Goal: Task Accomplishment & Management: Use online tool/utility

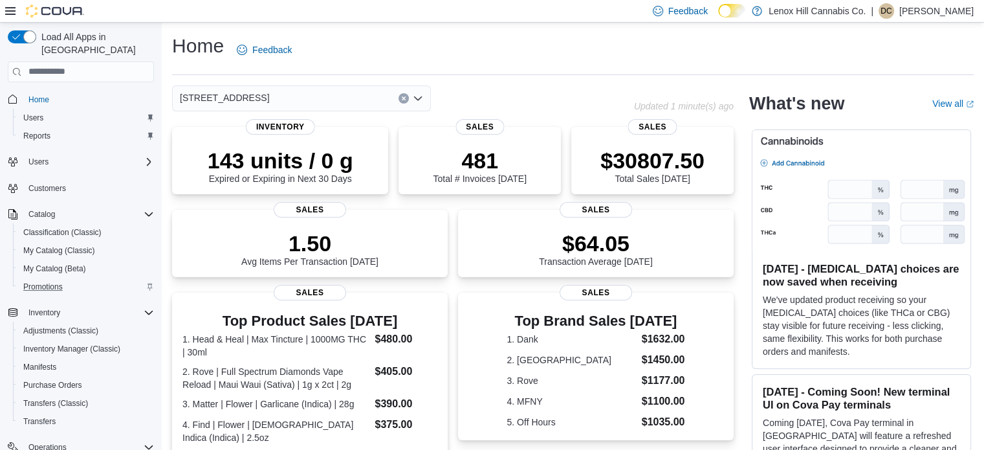
scroll to position [147, 0]
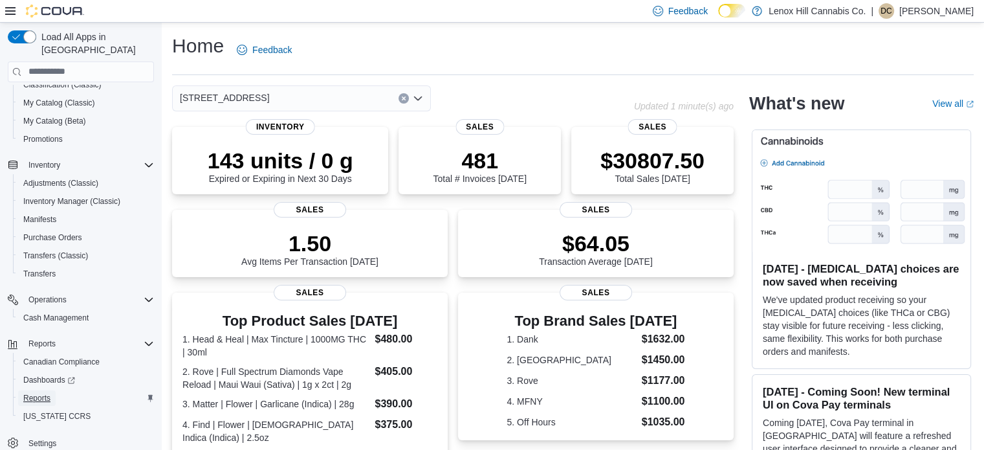
click at [36, 393] on span "Reports" at bounding box center [36, 398] width 27 height 10
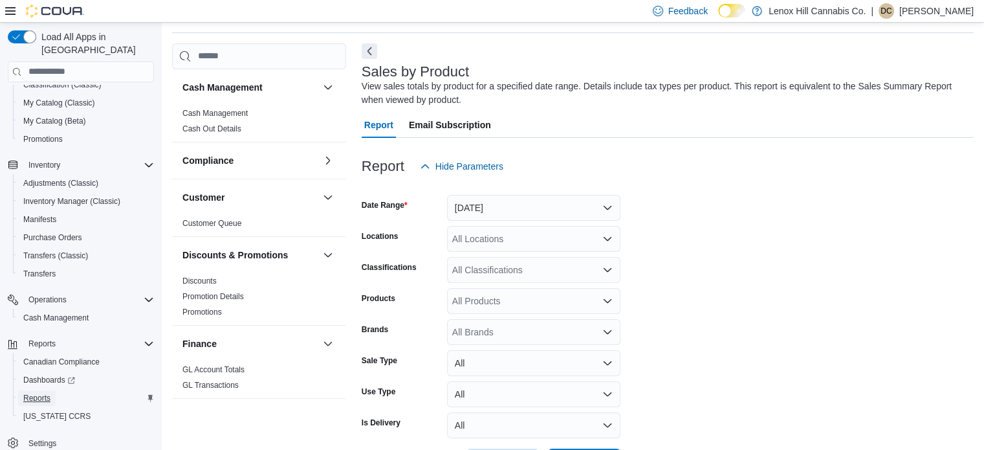
scroll to position [43, 0]
click at [494, 199] on button "[DATE]" at bounding box center [533, 206] width 173 height 26
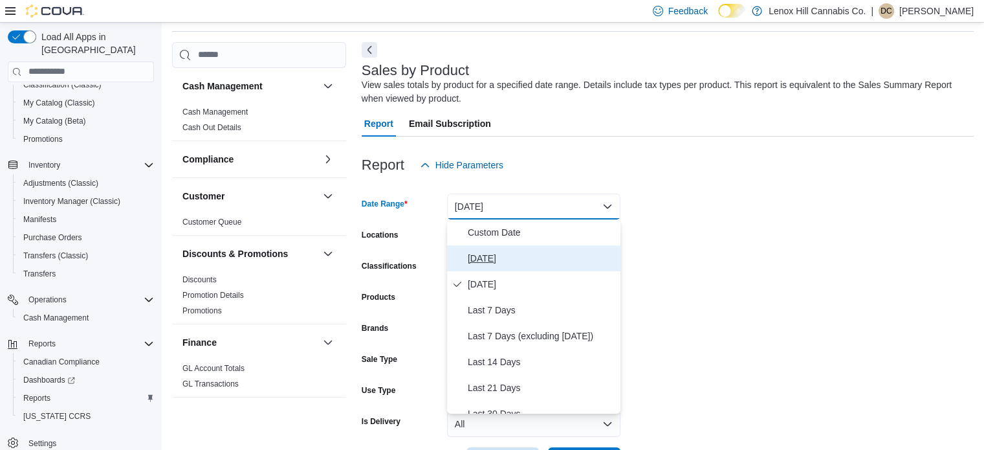
click at [478, 258] on span "[DATE]" at bounding box center [541, 258] width 147 height 16
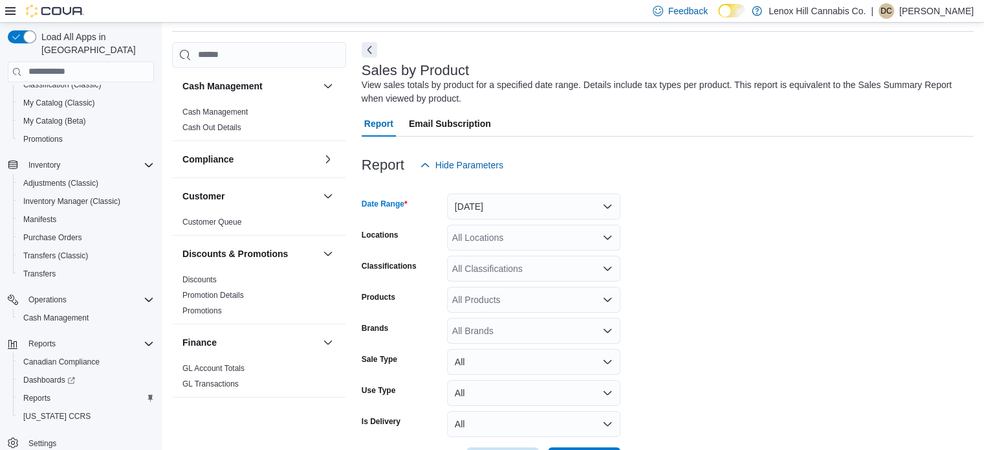
click at [476, 265] on div "All Classifications" at bounding box center [533, 269] width 173 height 26
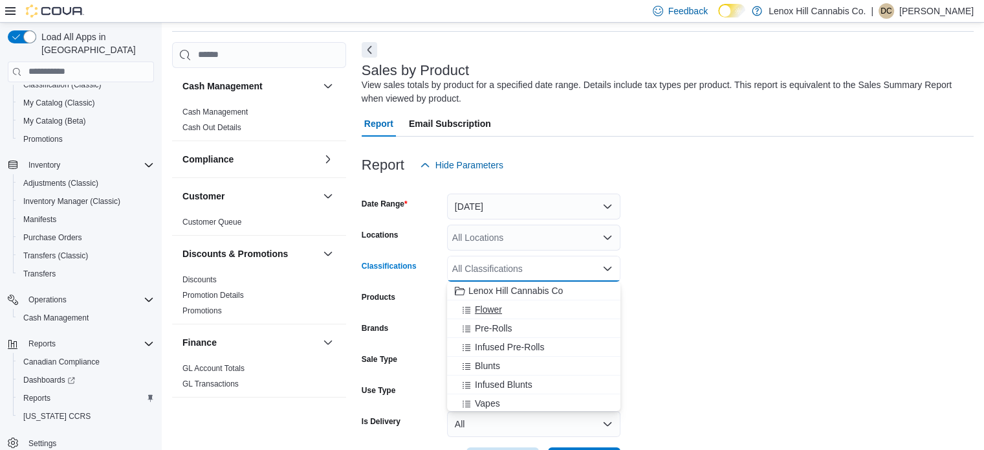
click at [484, 310] on span "Flower" at bounding box center [488, 309] width 27 height 13
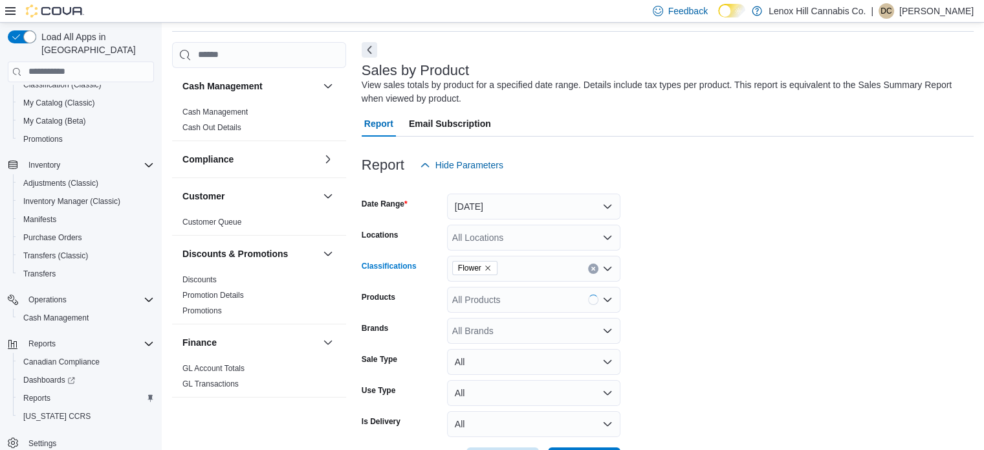
scroll to position [92, 0]
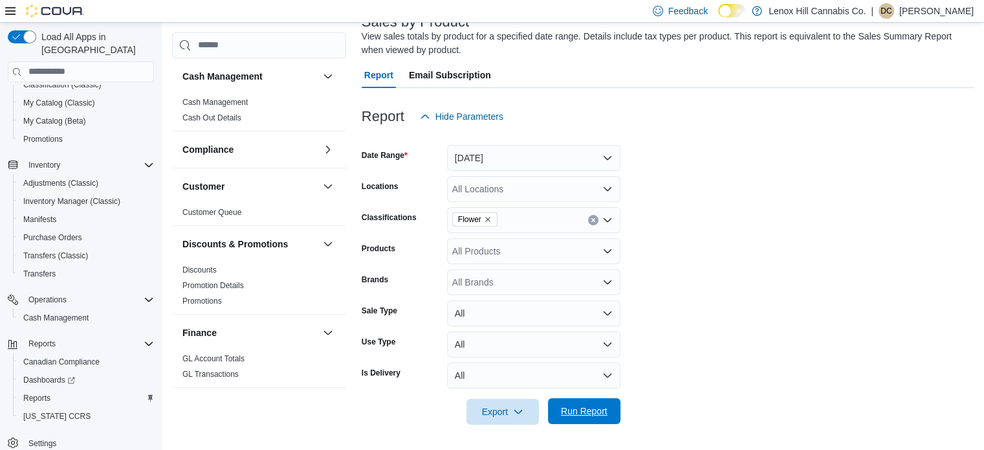
click at [582, 417] on span "Run Report" at bounding box center [584, 411] width 57 height 26
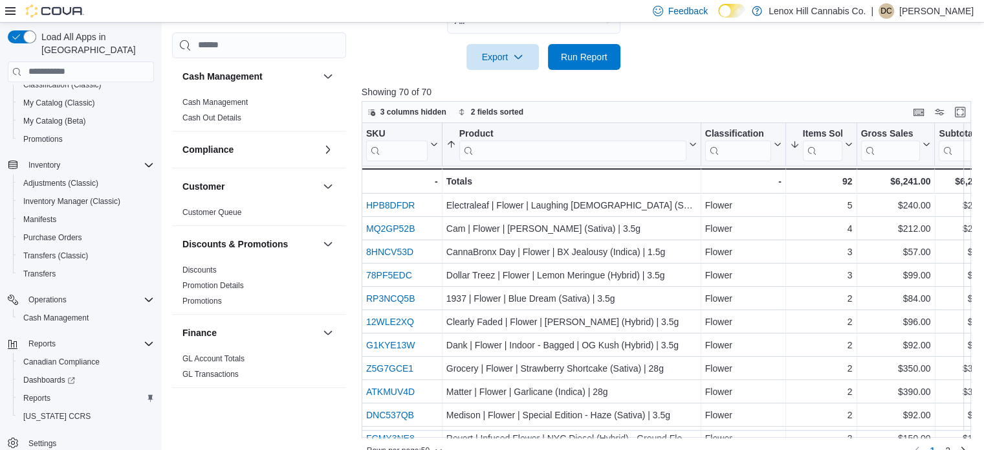
scroll to position [467, 0]
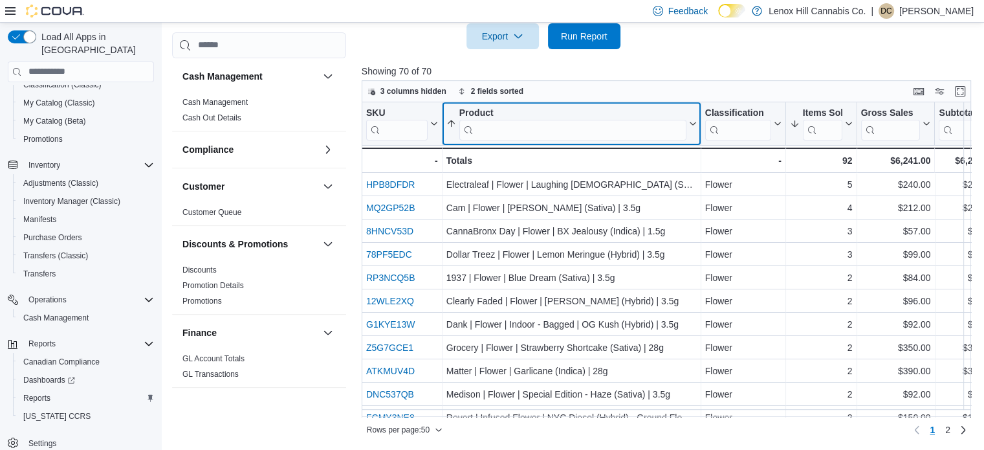
click at [519, 129] on input "search" at bounding box center [572, 129] width 227 height 21
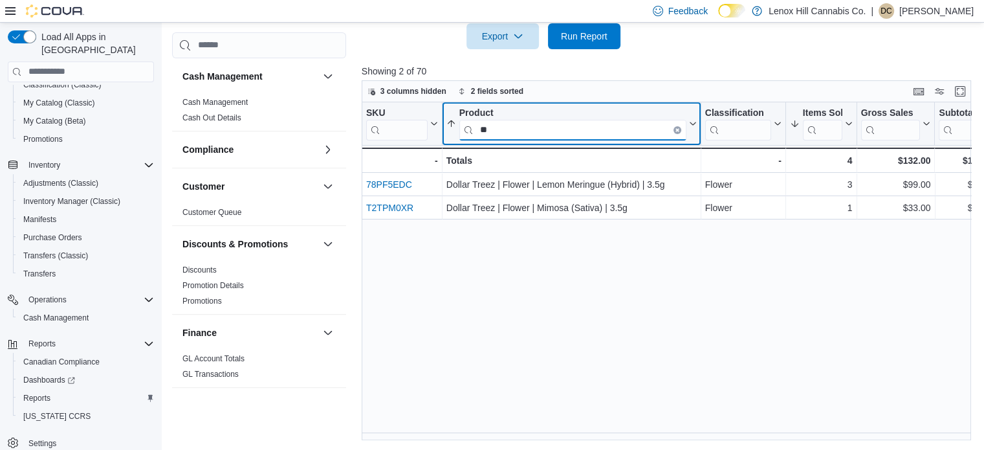
type input "*"
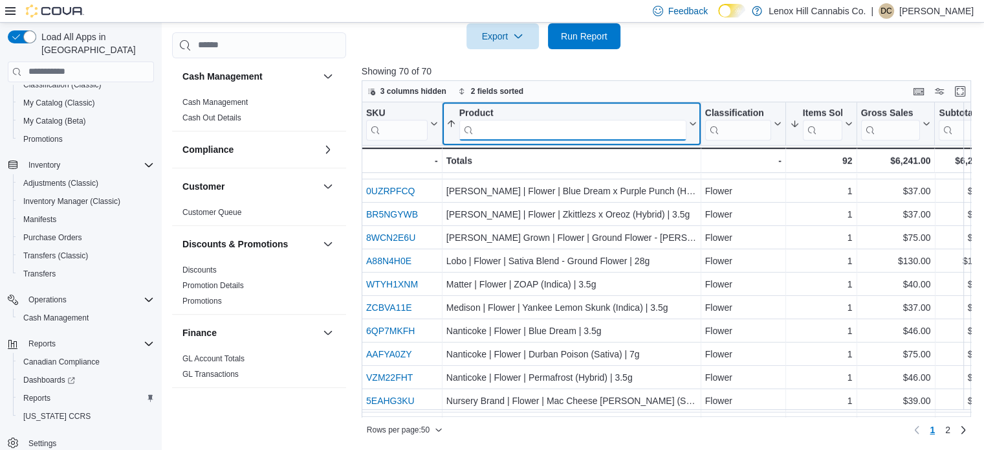
scroll to position [927, 0]
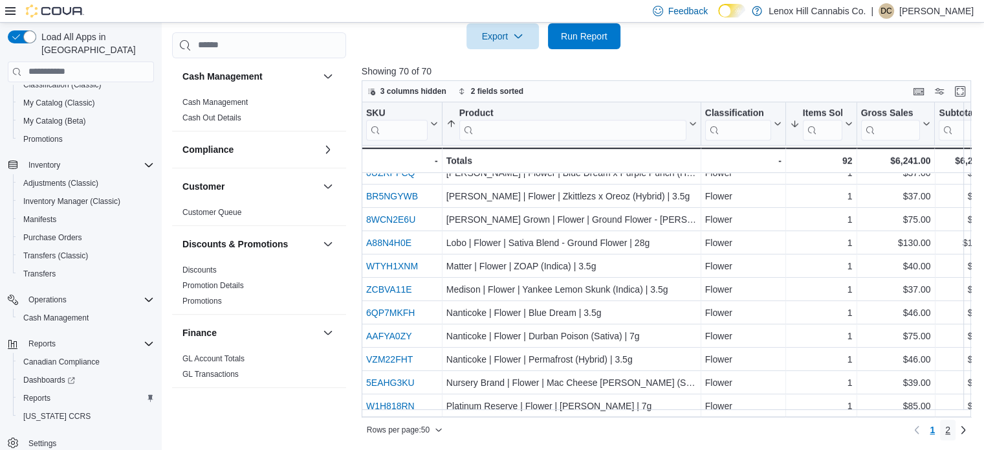
click at [950, 430] on span "2" at bounding box center [947, 429] width 5 height 13
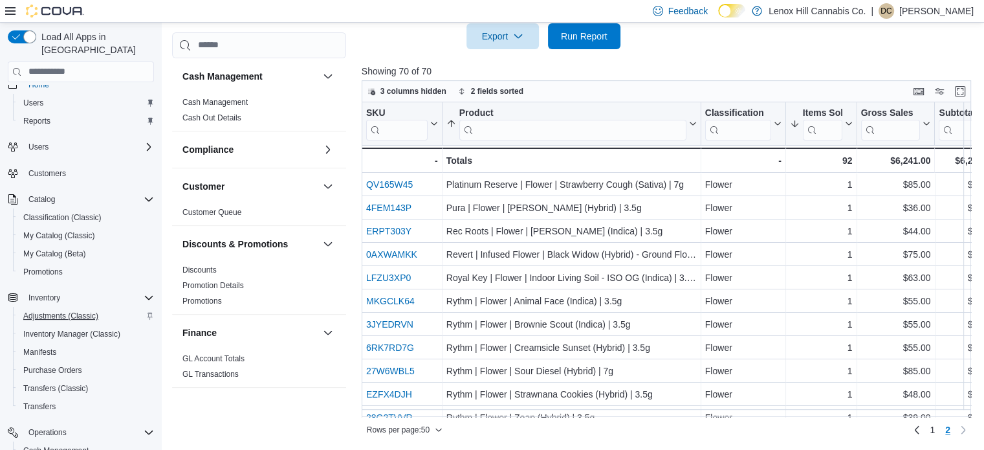
scroll to position [14, 0]
click at [47, 232] on span "My Catalog (Classic)" at bounding box center [59, 237] width 72 height 10
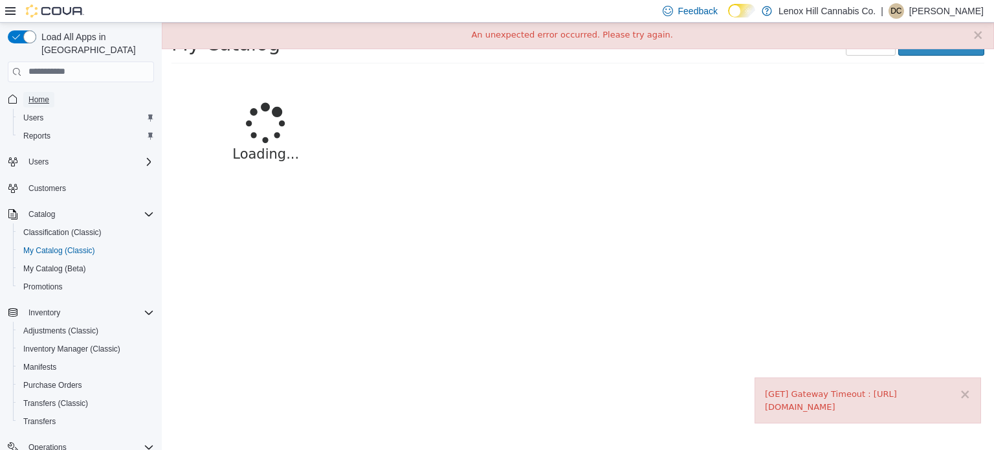
click at [39, 94] on span "Home" at bounding box center [38, 99] width 21 height 10
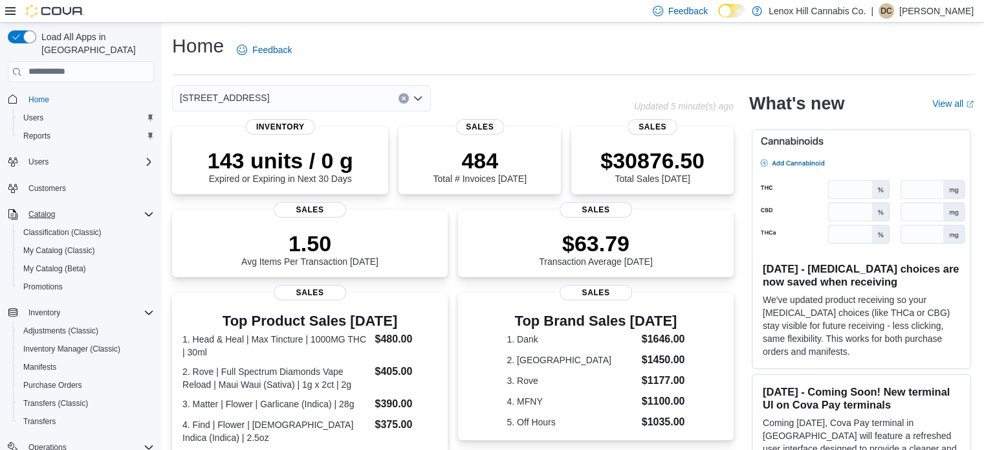
scroll to position [147, 0]
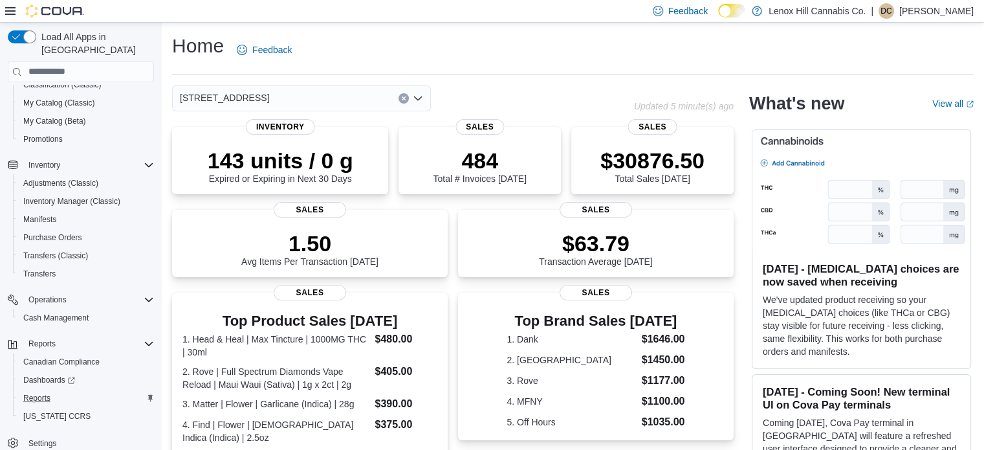
click at [41, 389] on button "Reports" at bounding box center [86, 398] width 146 height 18
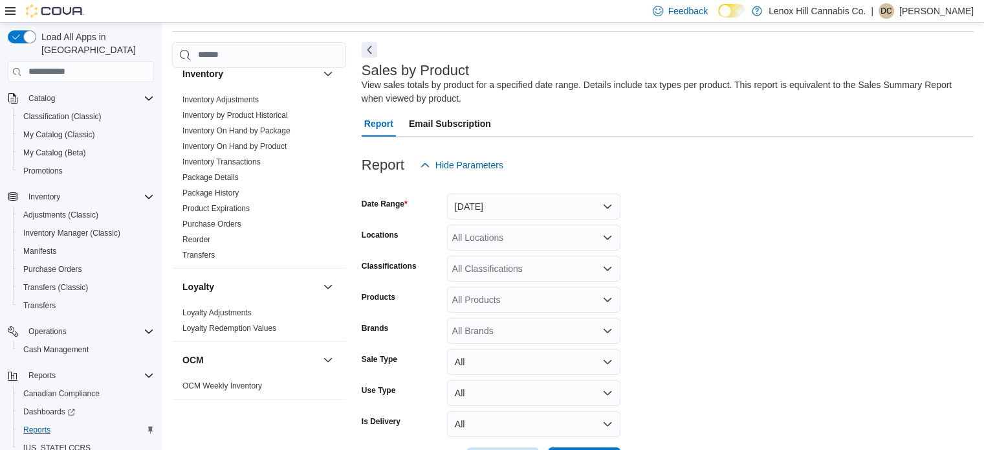
scroll to position [344, 0]
click at [239, 223] on link "Purchase Orders" at bounding box center [211, 221] width 59 height 9
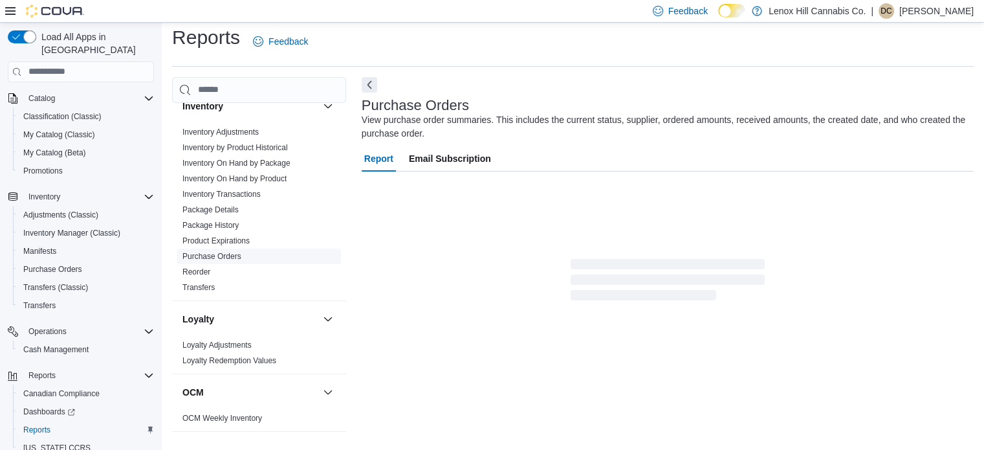
scroll to position [30, 0]
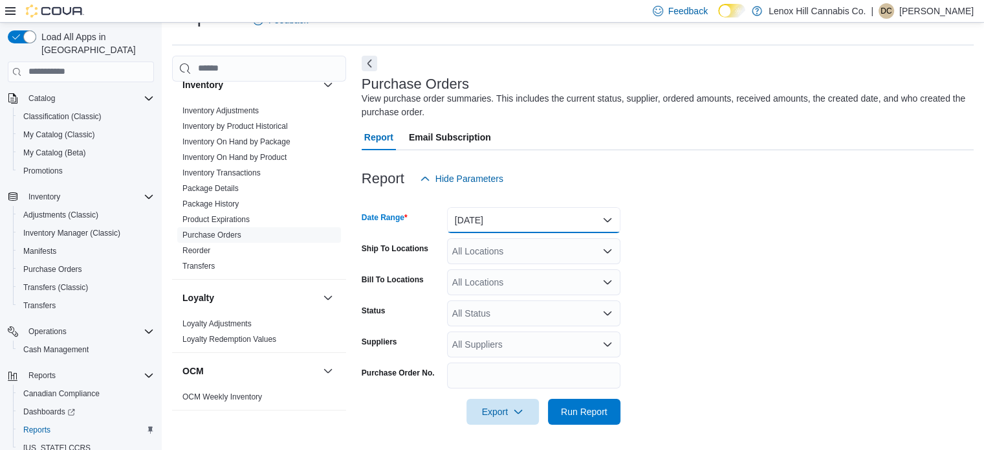
click at [484, 219] on button "[DATE]" at bounding box center [533, 220] width 173 height 26
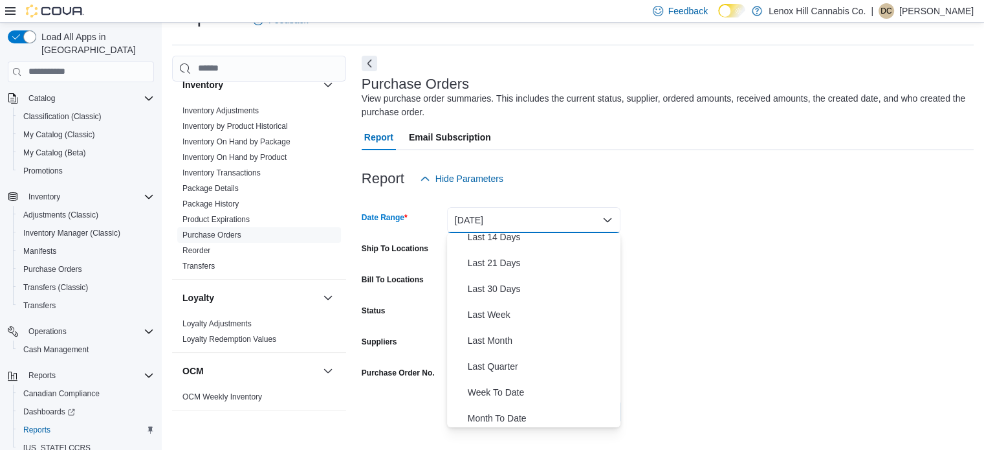
scroll to position [149, 0]
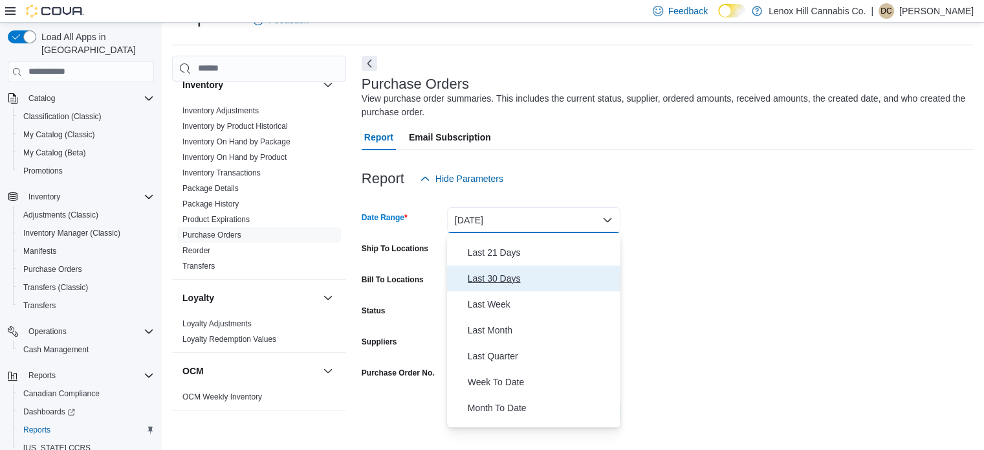
click at [495, 282] on span "Last 30 Days" at bounding box center [541, 278] width 147 height 16
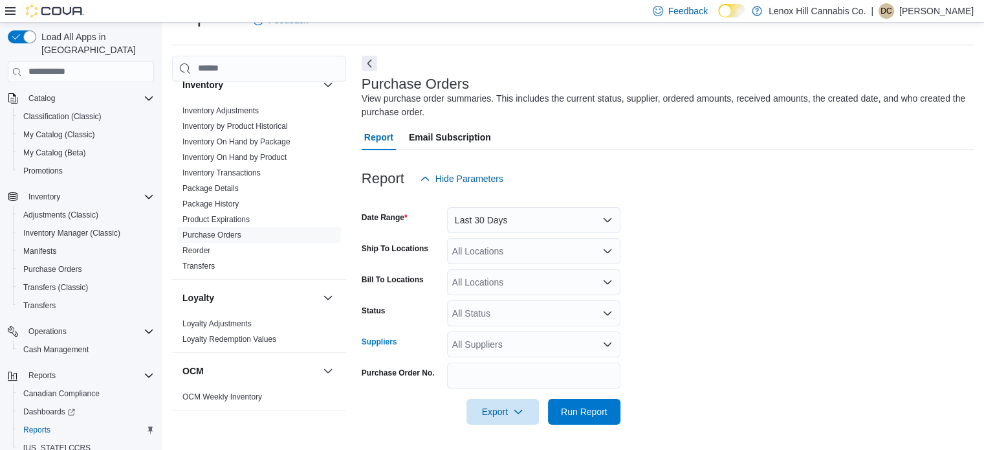
click at [482, 334] on div "All Suppliers" at bounding box center [533, 344] width 173 height 26
type input "*****"
click at [486, 328] on button "Veterans Holdings" at bounding box center [533, 321] width 173 height 19
click at [565, 399] on span "Run Report" at bounding box center [584, 411] width 57 height 26
click at [695, 340] on form "Date Range Last 30 Days Ship To Locations All Locations Bill To Locations All L…" at bounding box center [670, 307] width 616 height 233
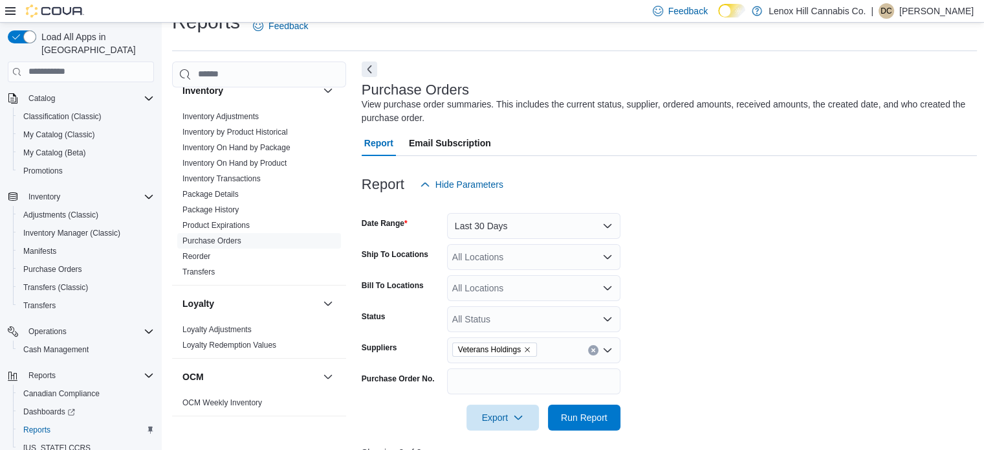
scroll to position [21, 0]
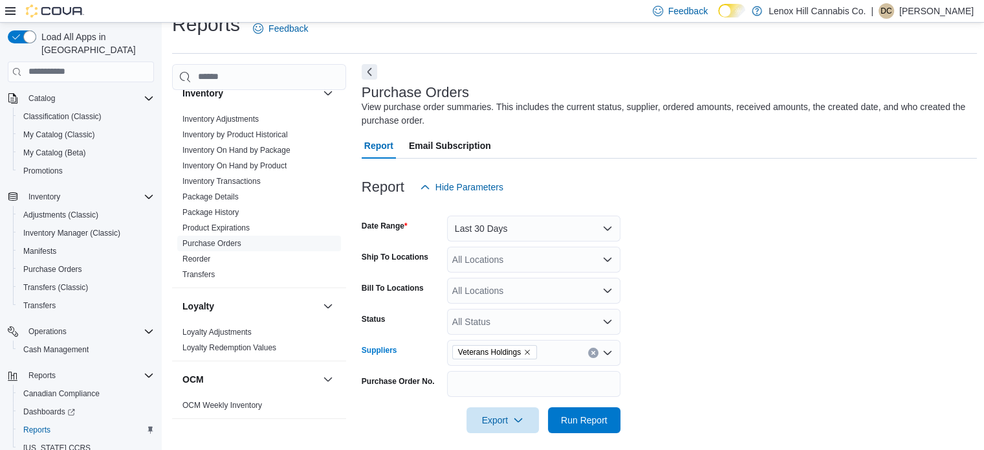
click at [527, 349] on icon "Remove Veterans Holdings from selection in this group" at bounding box center [527, 352] width 8 height 8
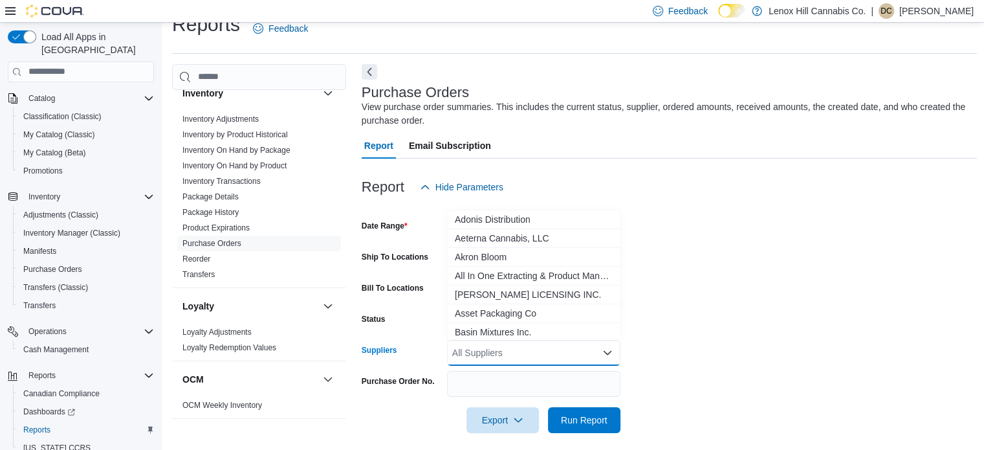
click at [497, 354] on div "All Suppliers" at bounding box center [533, 353] width 173 height 26
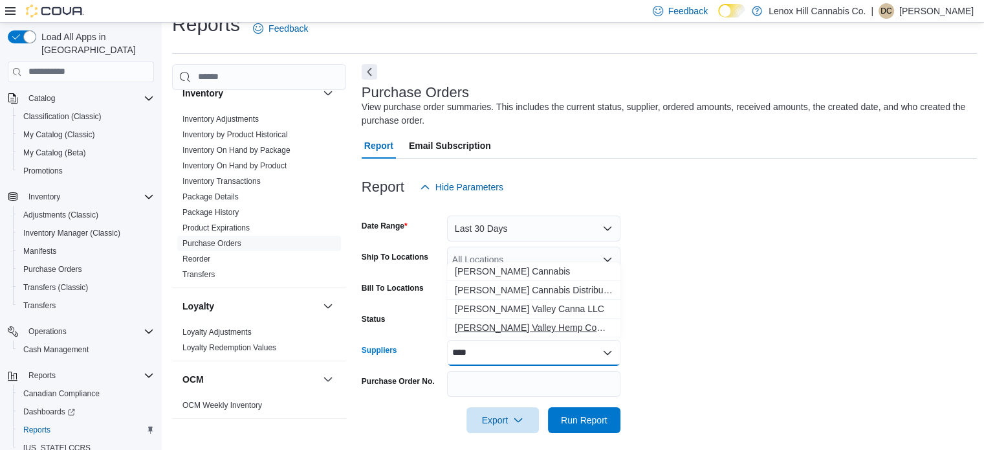
type input "****"
click at [502, 333] on span "[PERSON_NAME] Valley Hemp Company, LLC" at bounding box center [534, 327] width 158 height 13
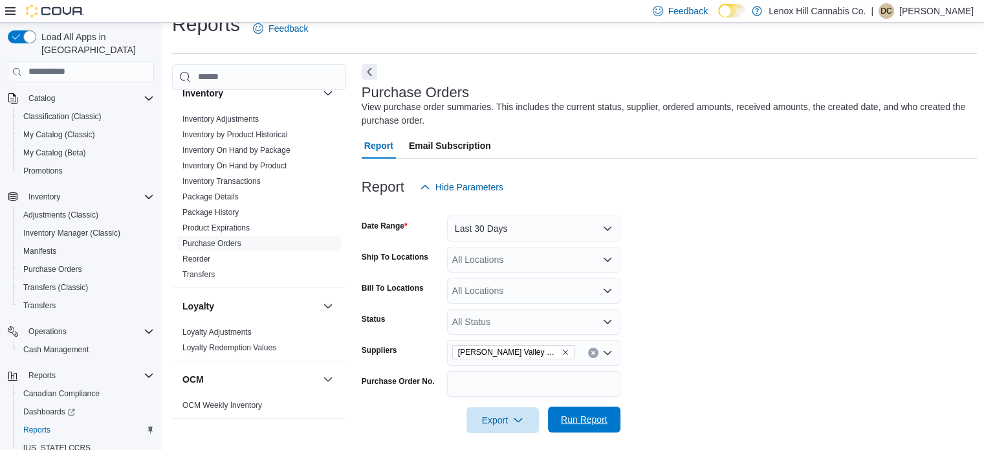
click at [577, 415] on span "Run Report" at bounding box center [584, 419] width 47 height 13
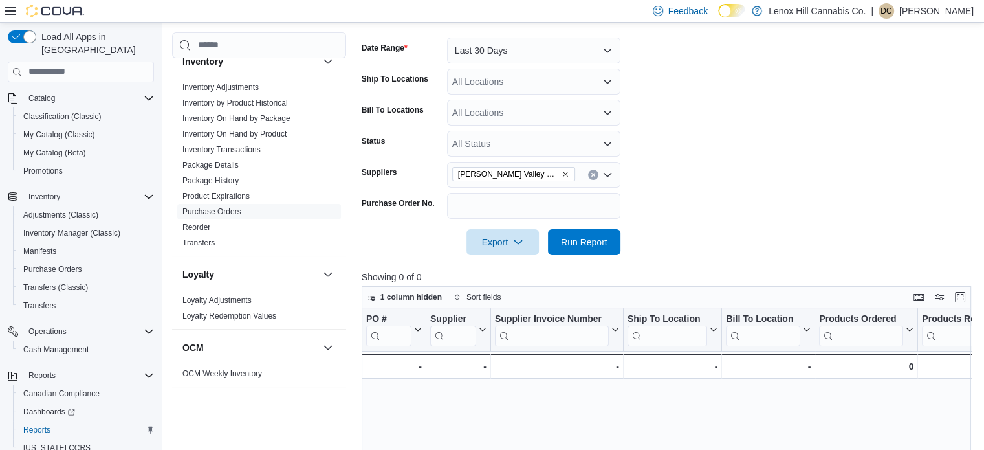
scroll to position [199, 0]
